Goal: Find contact information: Find contact information

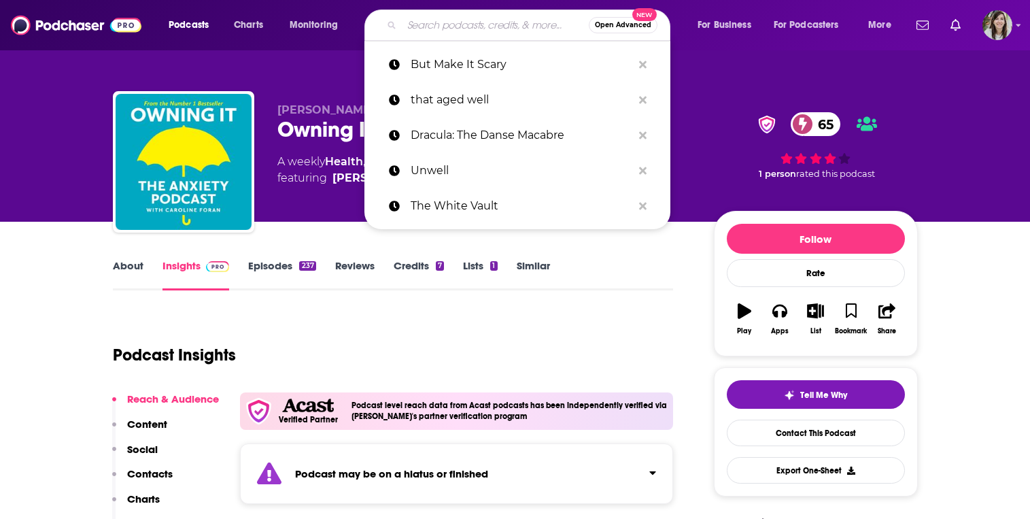
click at [430, 31] on input "Search podcasts, credits, & more..." at bounding box center [495, 25] width 187 height 22
paste input "Twisted Tales with [PERSON_NAME]"
type input "Twisted Tales with [PERSON_NAME]"
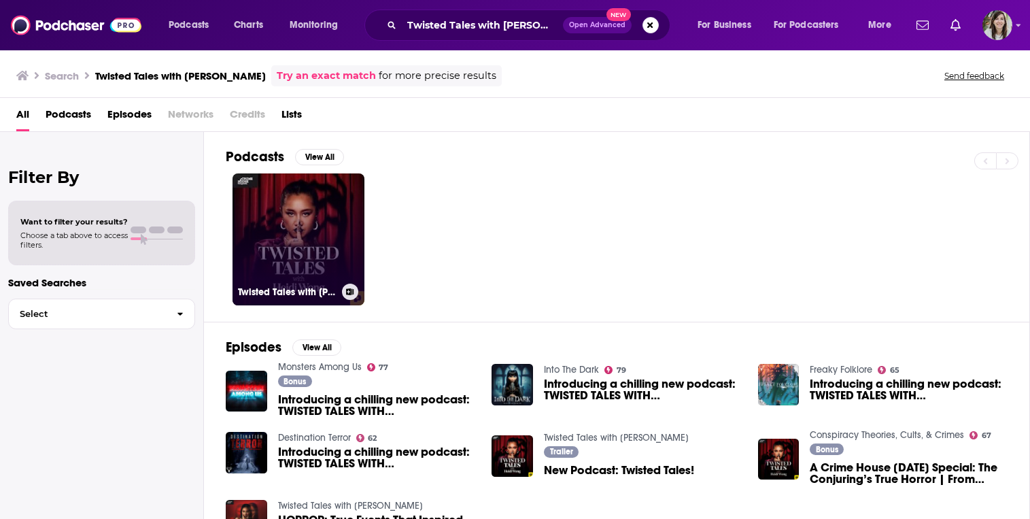
click at [275, 237] on link "Twisted Tales with [PERSON_NAME]" at bounding box center [299, 239] width 132 height 132
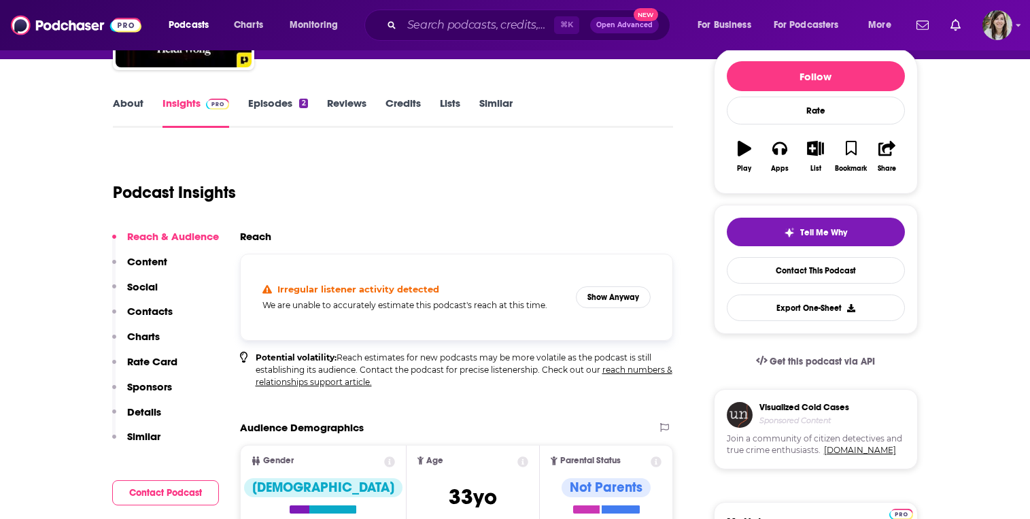
scroll to position [179, 0]
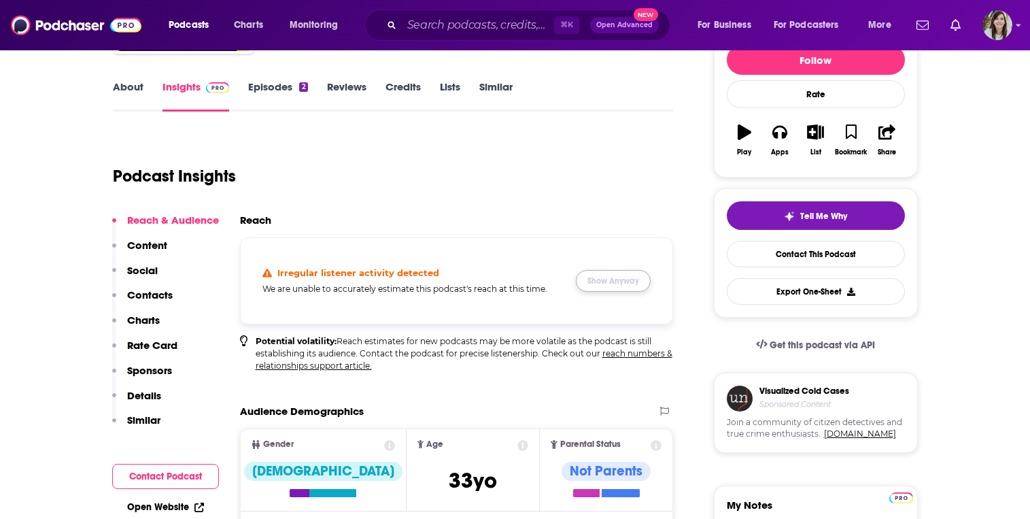
click at [613, 273] on button "Show Anyway" at bounding box center [613, 281] width 75 height 22
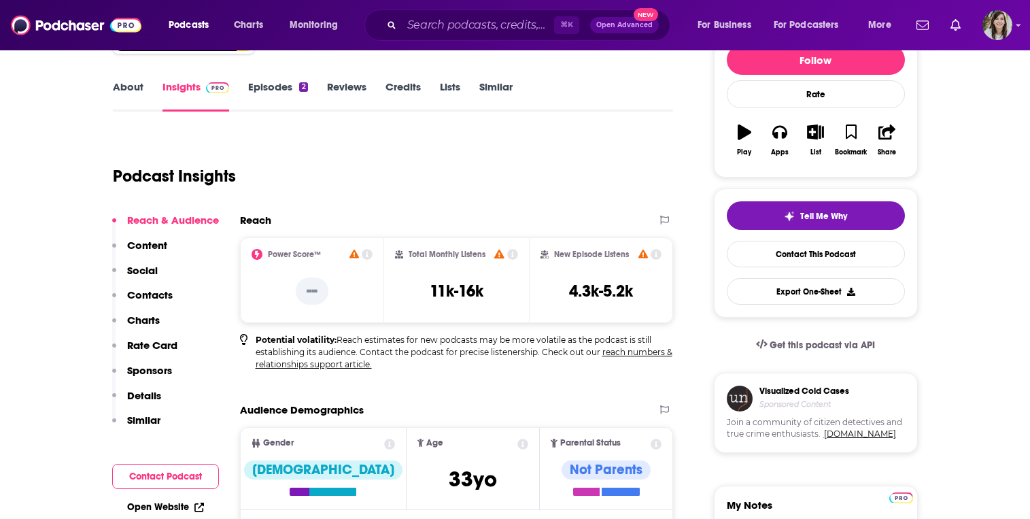
scroll to position [0, 0]
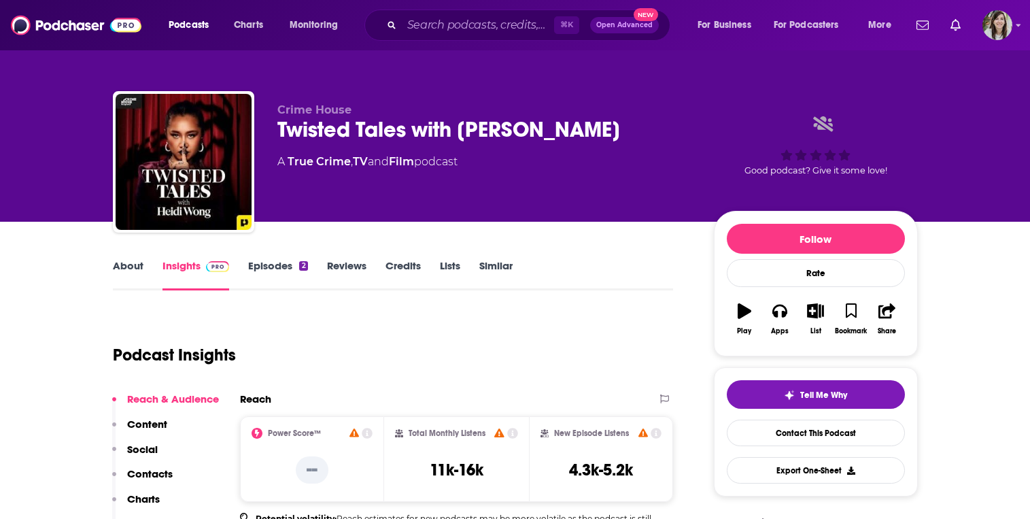
click at [116, 265] on link "About" at bounding box center [128, 274] width 31 height 31
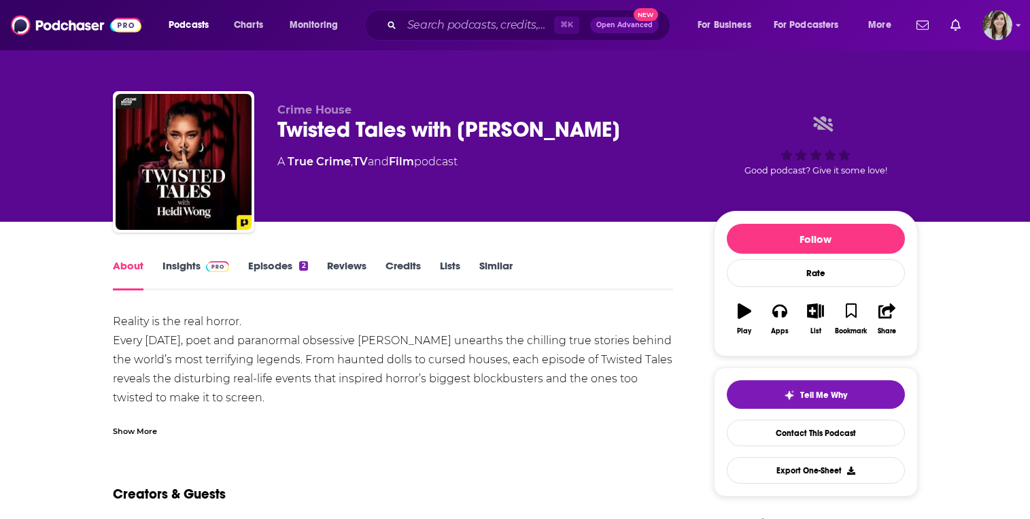
click at [154, 415] on div "Show More" at bounding box center [393, 425] width 561 height 23
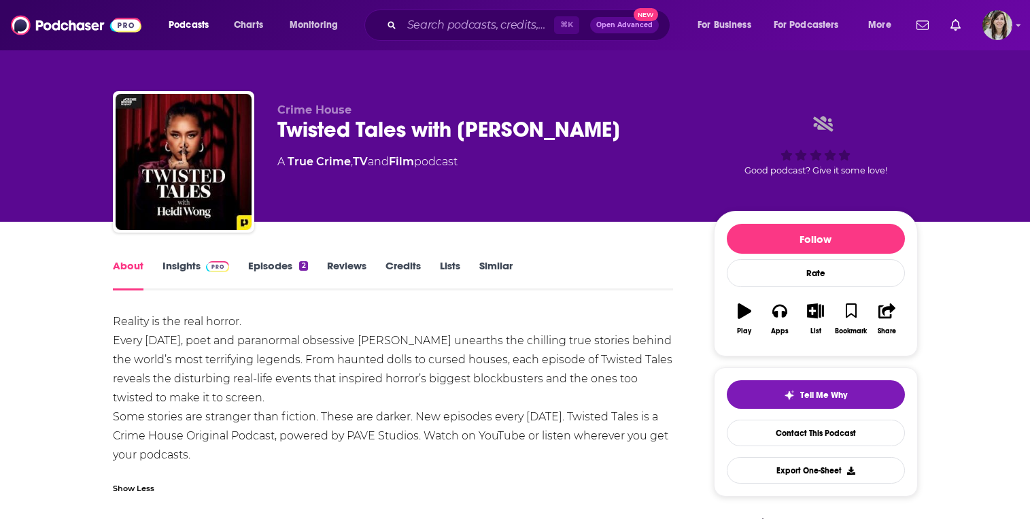
click at [373, 123] on div "Twisted Tales with [PERSON_NAME]" at bounding box center [484, 129] width 415 height 27
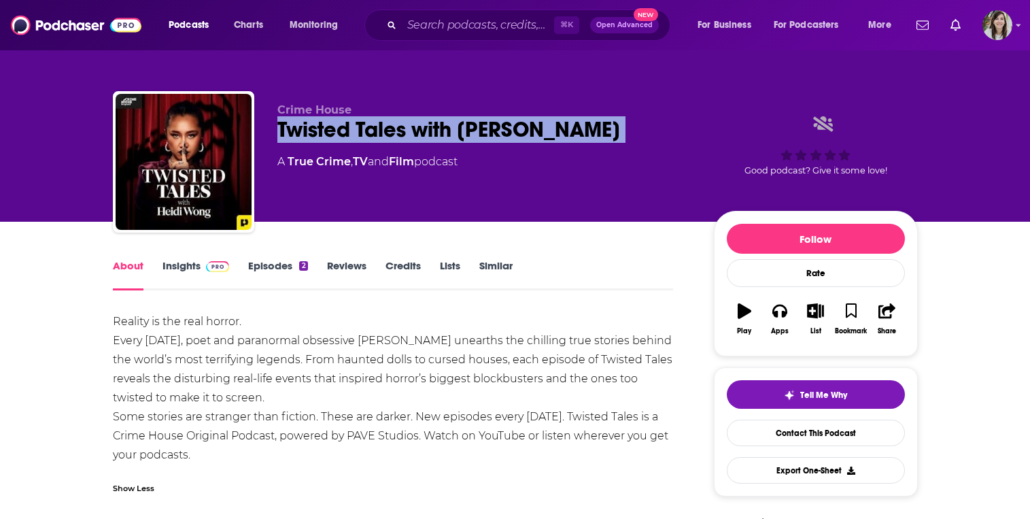
click at [373, 123] on div "Twisted Tales with [PERSON_NAME]" at bounding box center [484, 129] width 415 height 27
copy div "Twisted Tales with [PERSON_NAME]"
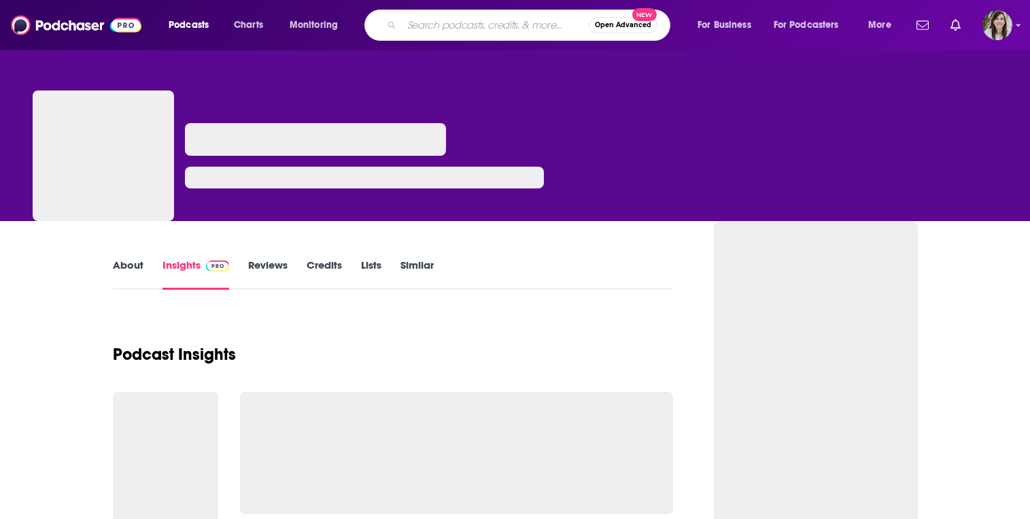
click at [464, 20] on input "Search podcasts, credits, & more..." at bounding box center [495, 25] width 187 height 22
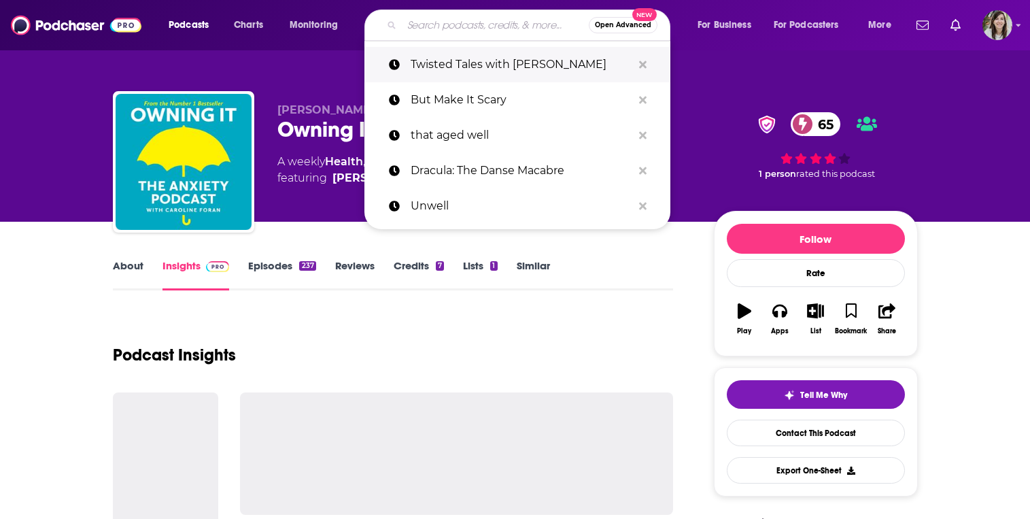
click at [494, 80] on p "Twisted Tales with [PERSON_NAME]" at bounding box center [522, 64] width 222 height 35
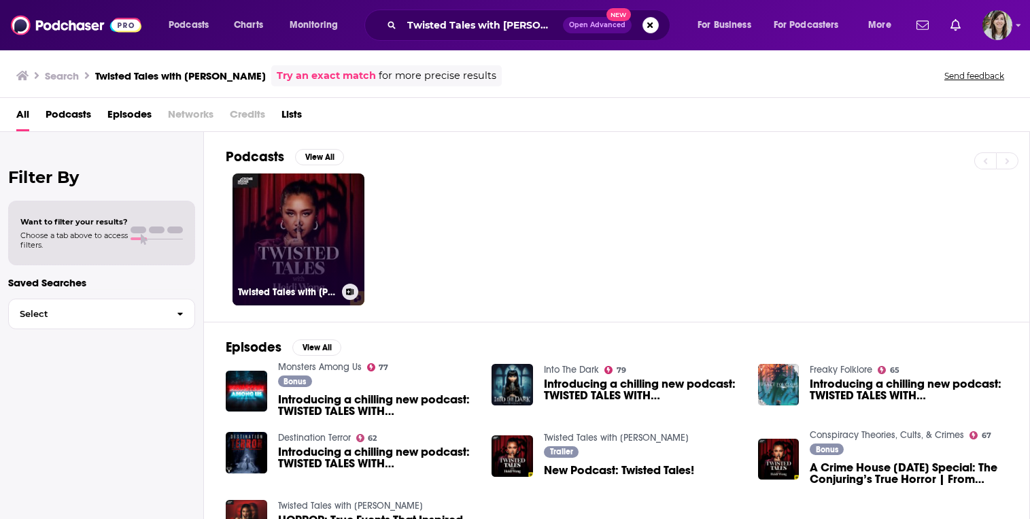
click at [347, 288] on icon at bounding box center [349, 291] width 7 height 7
click at [313, 268] on div "Add Podcast to List Twisted Tales with Heidi Wong Twisted Tales with Heidi Wong…" at bounding box center [515, 259] width 1030 height 519
click at [294, 262] on link "Twisted Tales with [PERSON_NAME]" at bounding box center [299, 239] width 132 height 132
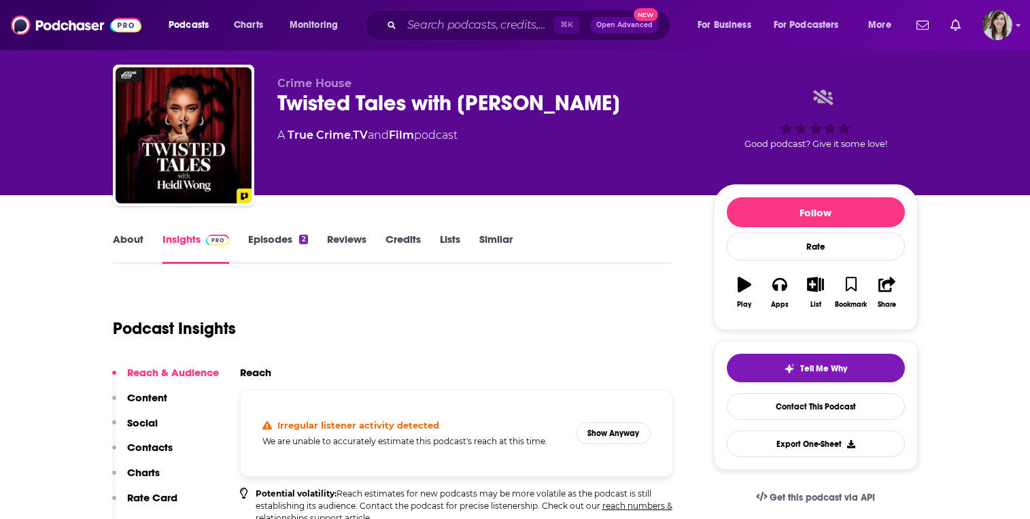
scroll to position [47, 0]
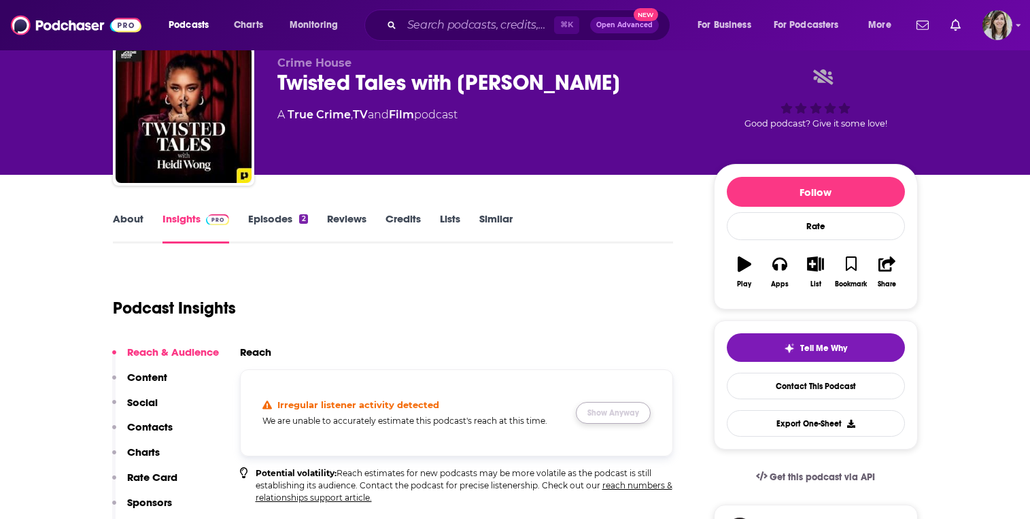
click at [604, 412] on button "Show Anyway" at bounding box center [613, 413] width 75 height 22
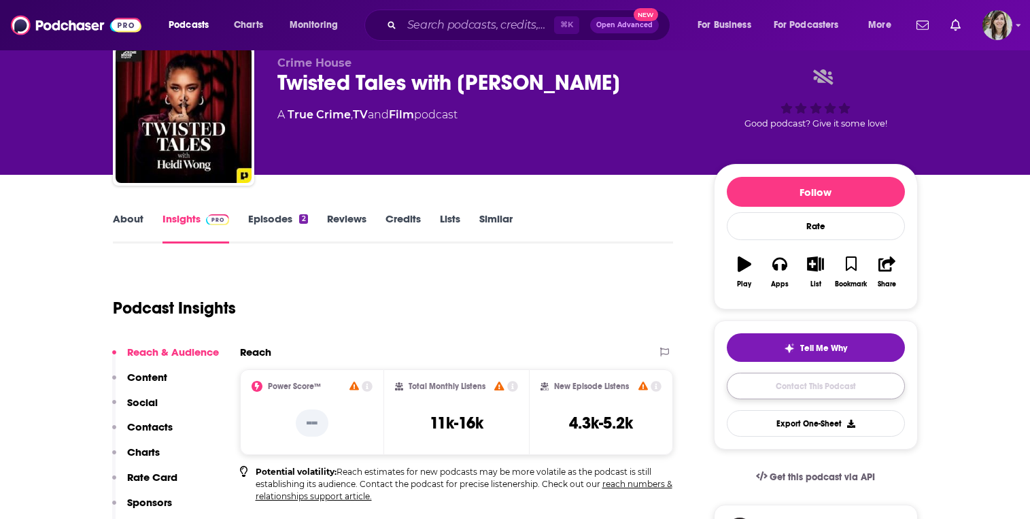
click at [790, 385] on link "Contact This Podcast" at bounding box center [816, 386] width 178 height 27
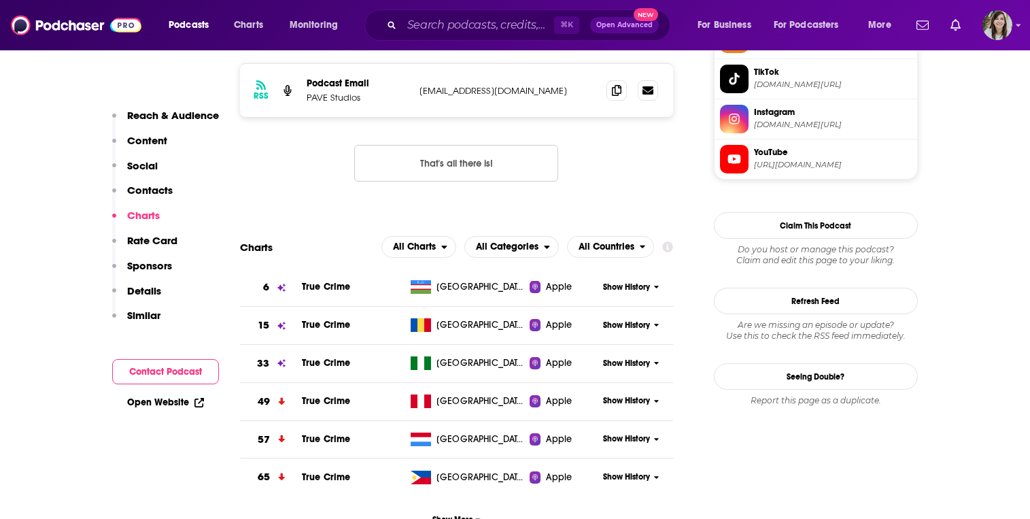
scroll to position [1177, 0]
